Goal: Entertainment & Leisure: Consume media (video, audio)

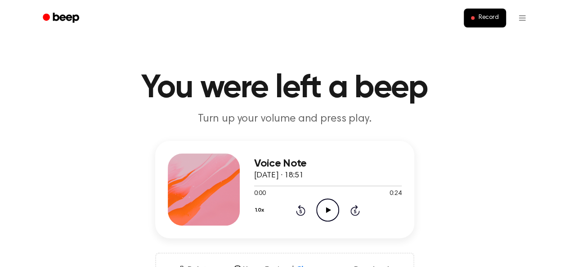
click at [326, 210] on icon "Play Audio" at bounding box center [327, 209] width 23 height 23
click at [333, 212] on icon "Play Audio" at bounding box center [327, 209] width 23 height 23
click at [331, 213] on icon "Play Audio" at bounding box center [327, 209] width 23 height 23
click at [322, 208] on icon "Pause Audio" at bounding box center [327, 209] width 23 height 23
click at [334, 207] on icon "Play Audio" at bounding box center [327, 209] width 23 height 23
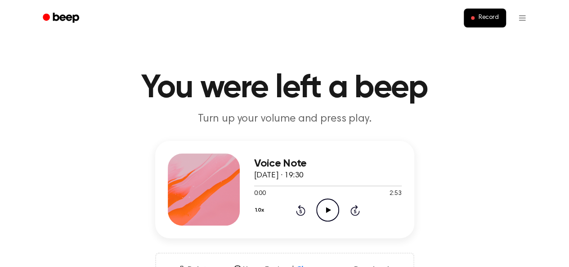
click at [334, 214] on icon "Play Audio" at bounding box center [327, 209] width 23 height 23
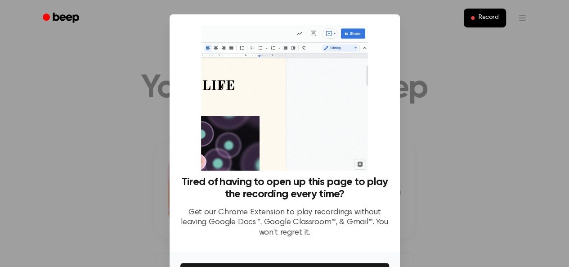
scroll to position [45, 0]
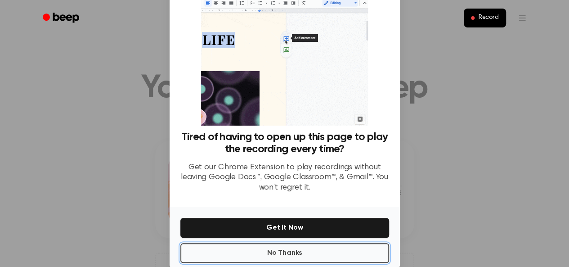
click at [273, 252] on button "No Thanks" at bounding box center [284, 253] width 209 height 20
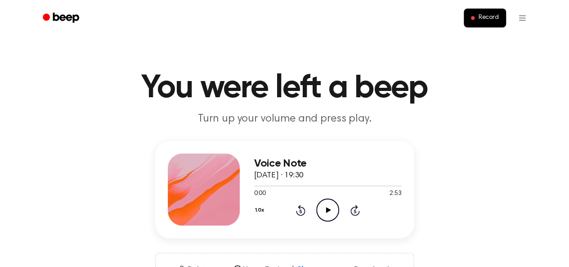
click at [331, 207] on icon "Play Audio" at bounding box center [327, 209] width 23 height 23
